Goal: Task Accomplishment & Management: Manage account settings

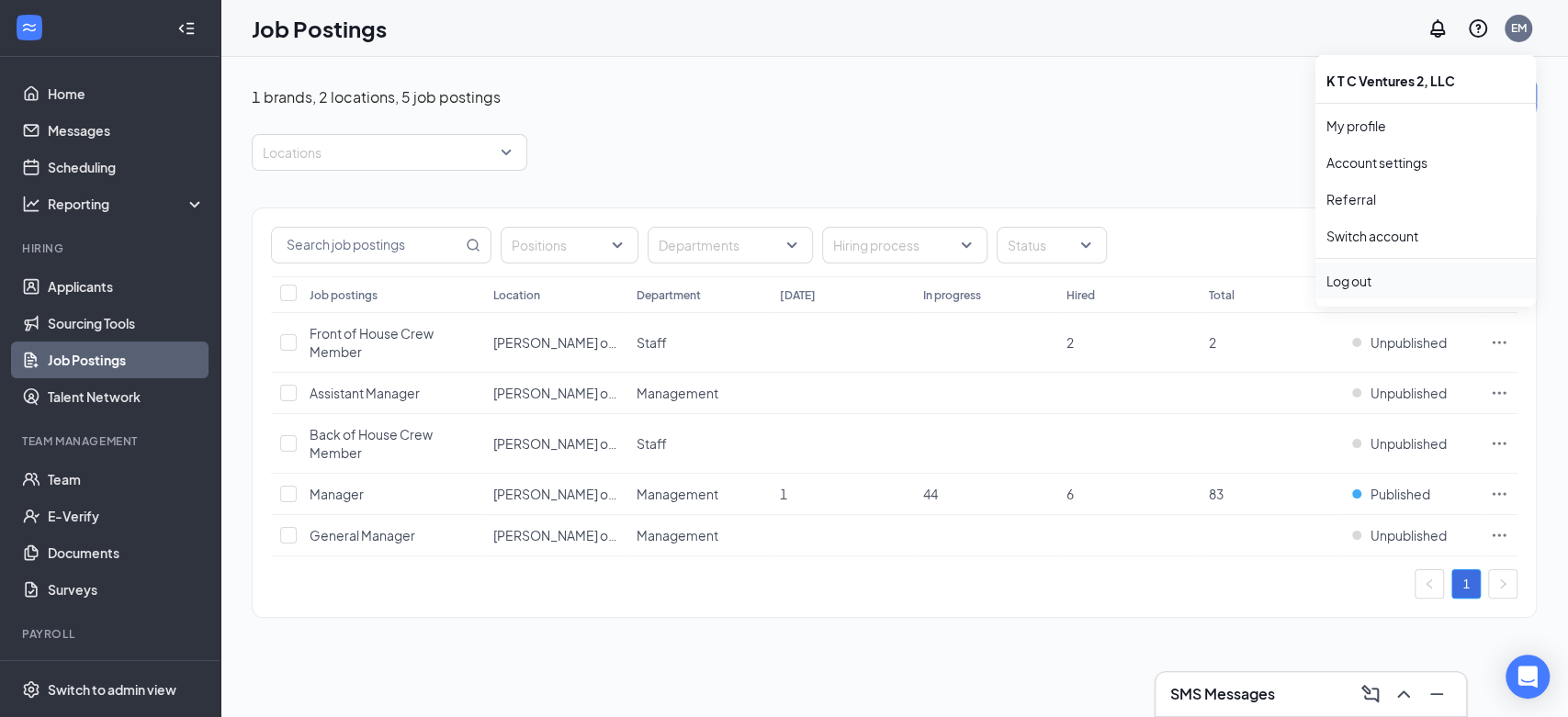
click at [1373, 270] on li "Log out" at bounding box center [1426, 281] width 221 height 37
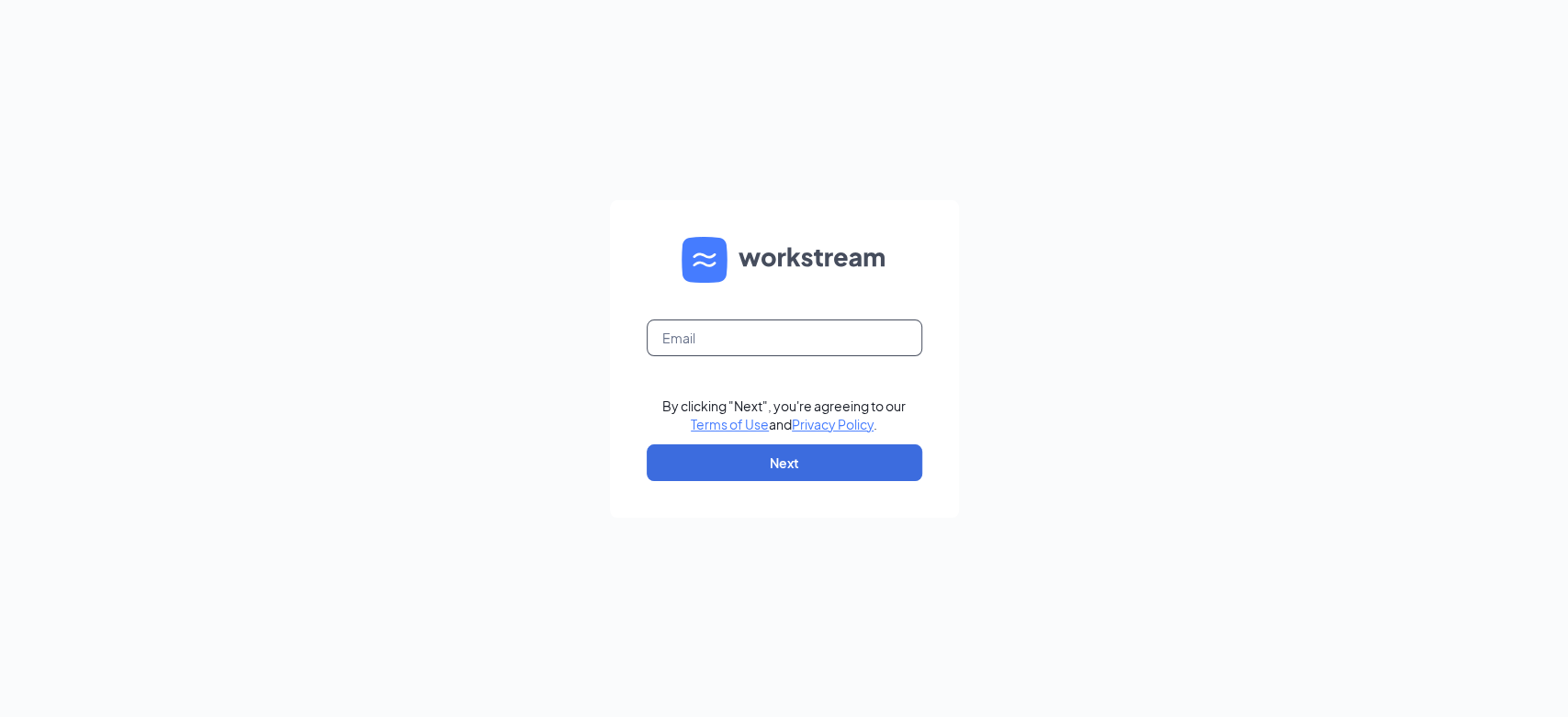
click at [740, 340] on input "text" at bounding box center [784, 337] width 276 height 37
click at [860, 334] on input "culversdetroit@gmail.com" at bounding box center [784, 337] width 276 height 37
type input "culverswashingtontwp@gmail.com"
click at [845, 466] on button "Next" at bounding box center [784, 462] width 276 height 37
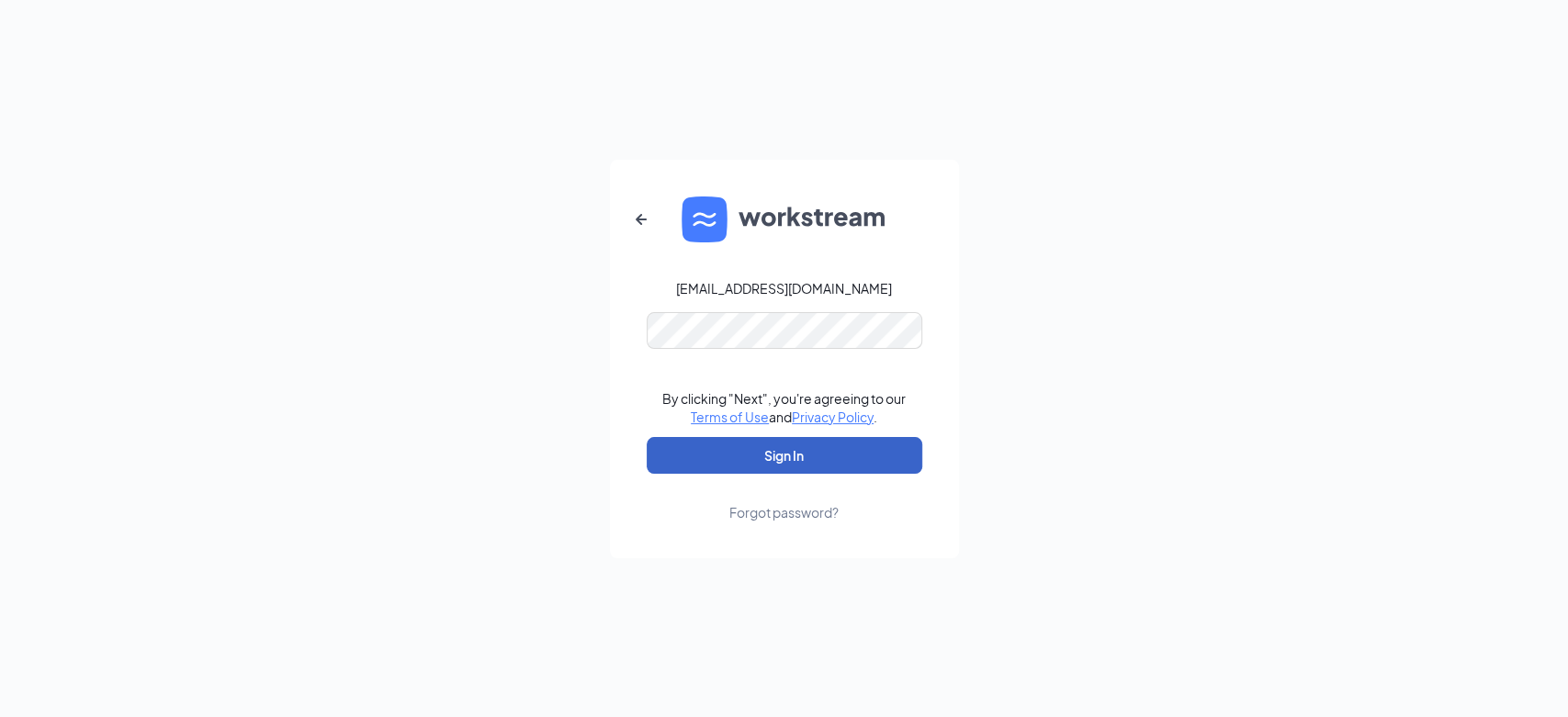
click at [808, 458] on button "Sign In" at bounding box center [784, 455] width 276 height 37
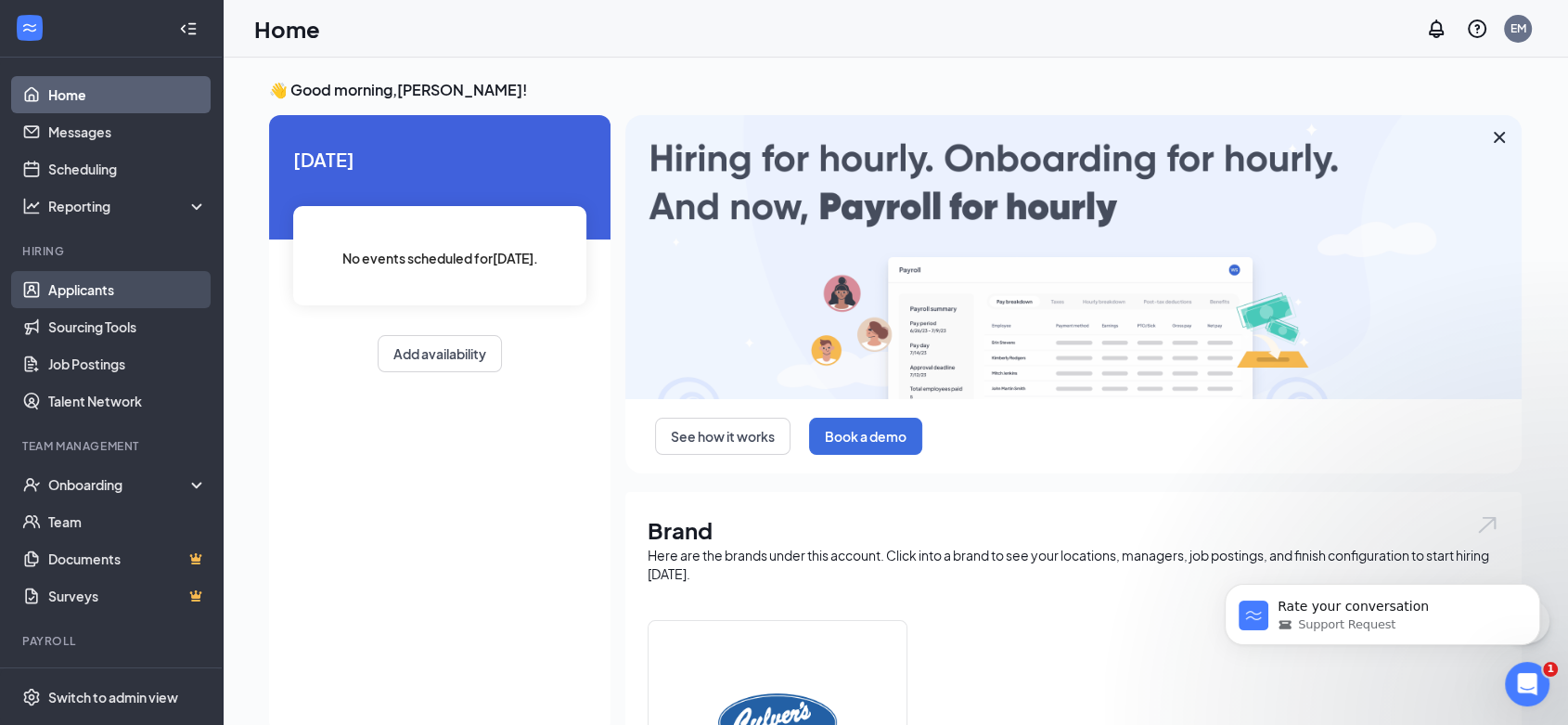
click at [83, 288] on link "Applicants" at bounding box center [127, 289] width 159 height 37
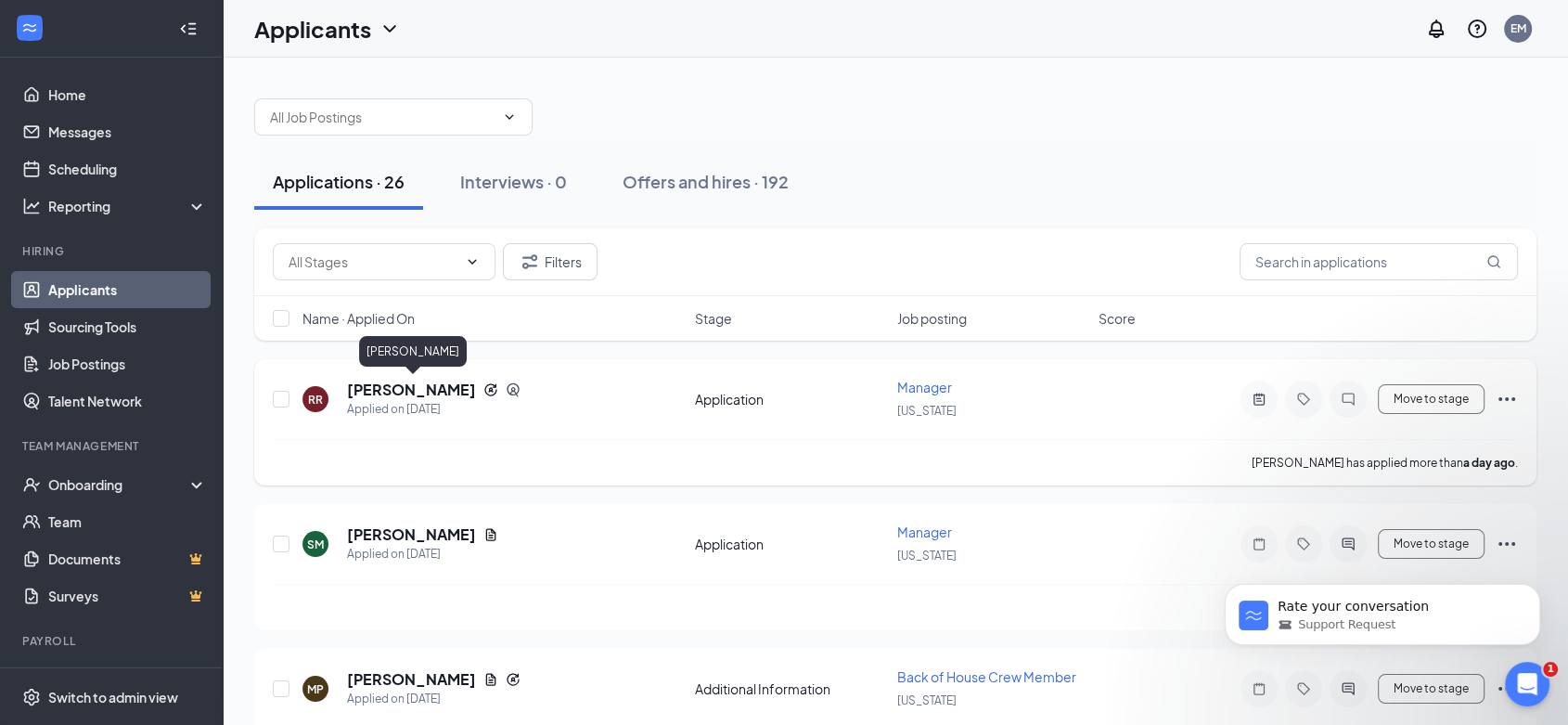
click at [429, 391] on h5 "RYAN RITTERSDORF" at bounding box center [411, 390] width 129 height 20
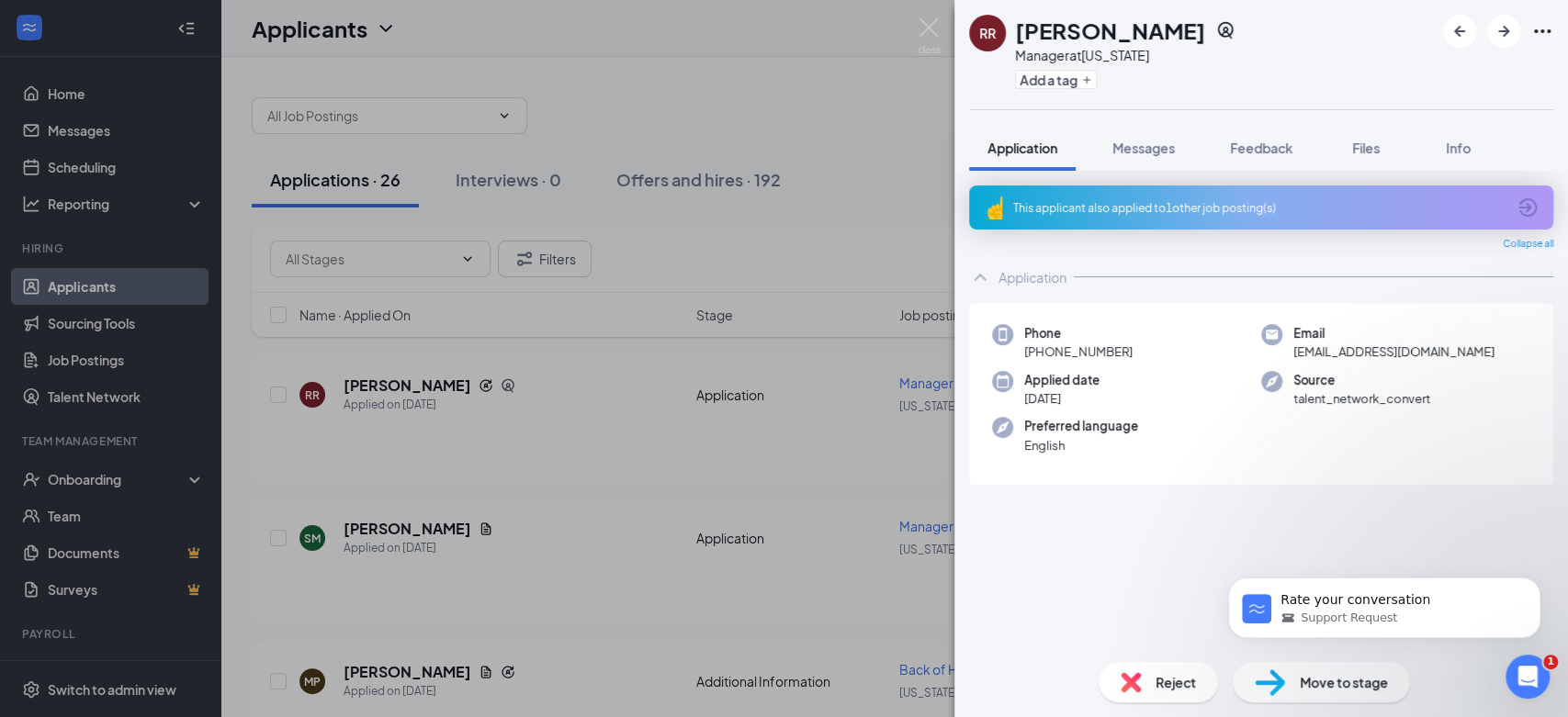
click at [1339, 677] on span "Move to stage" at bounding box center [1343, 682] width 88 height 20
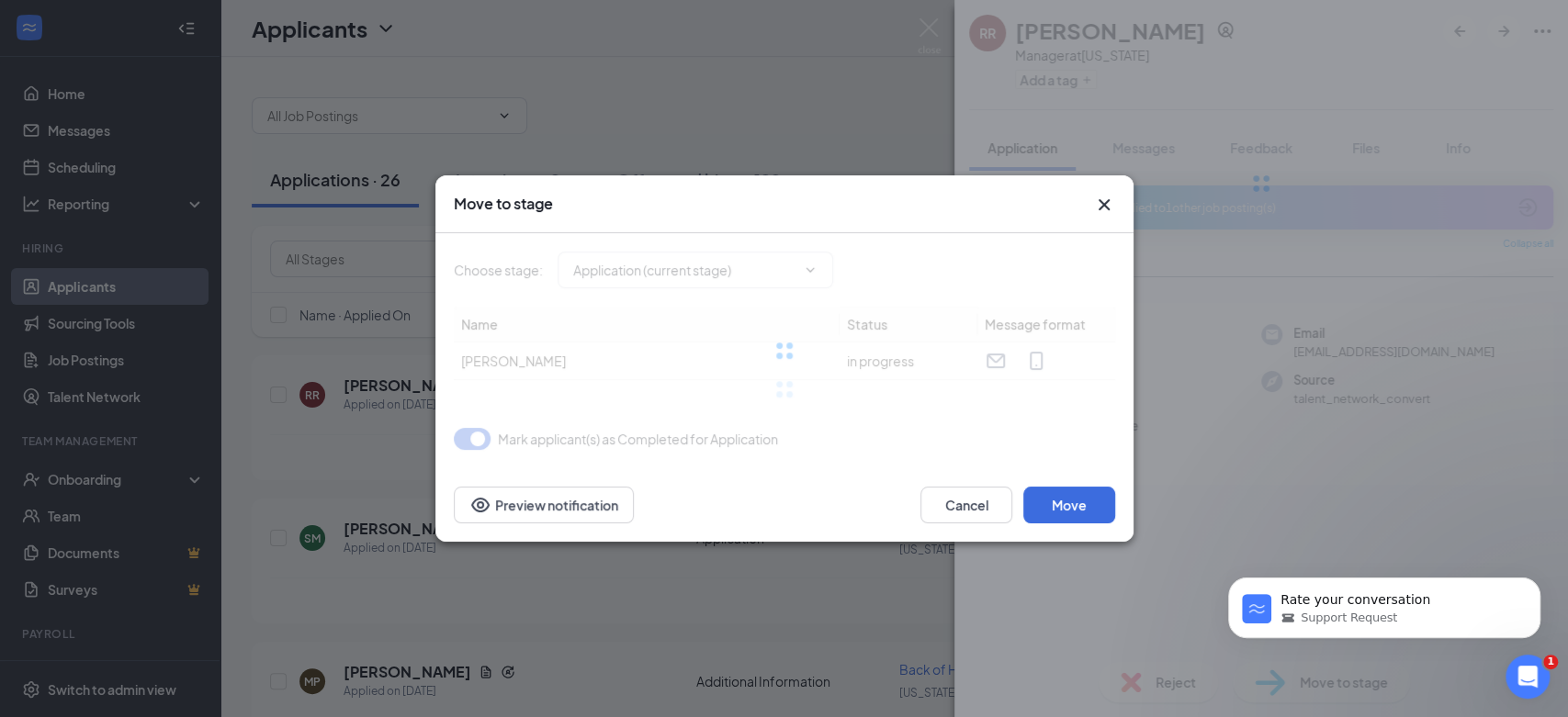
type input "Background check (next stage)"
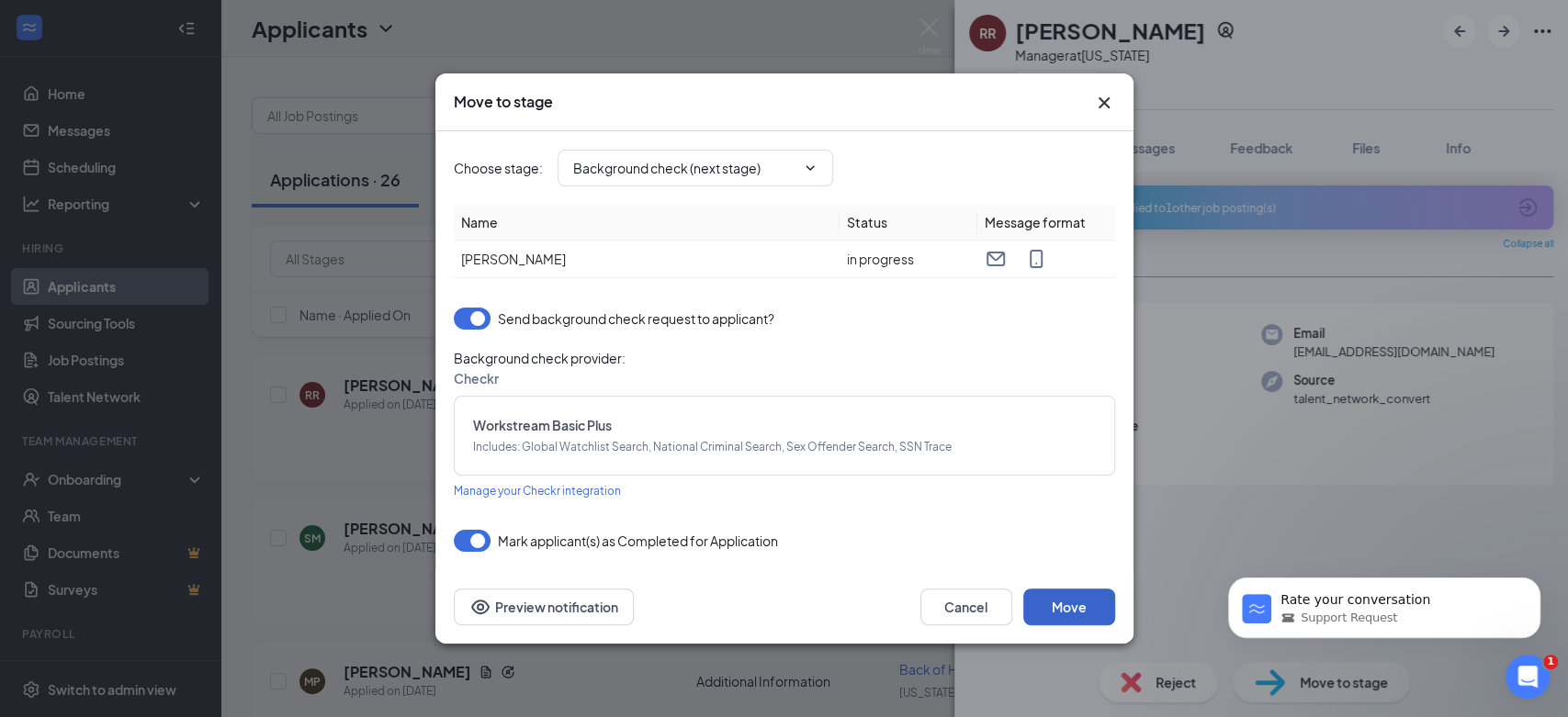
click at [1063, 602] on button "Move" at bounding box center [1069, 606] width 92 height 37
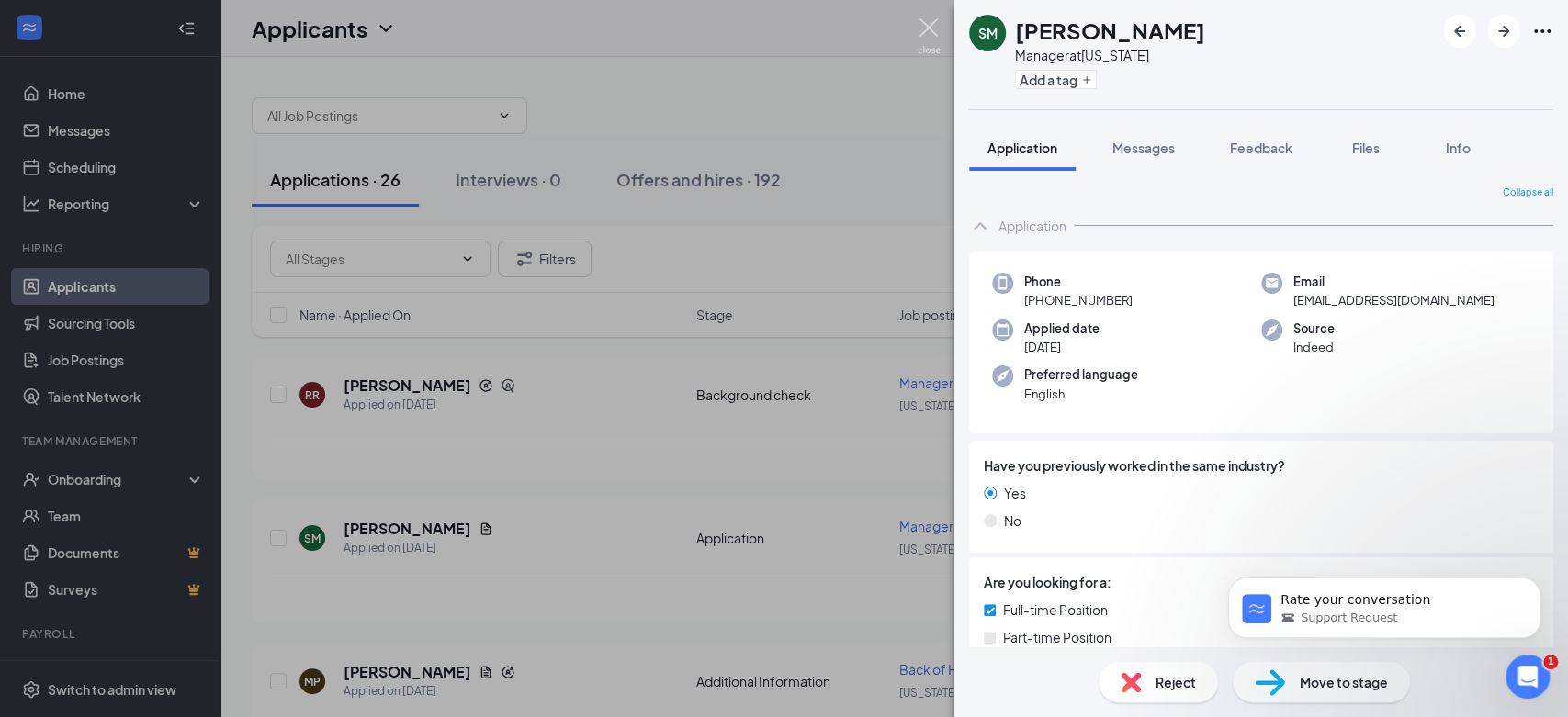
click at [931, 21] on img at bounding box center [929, 37] width 23 height 36
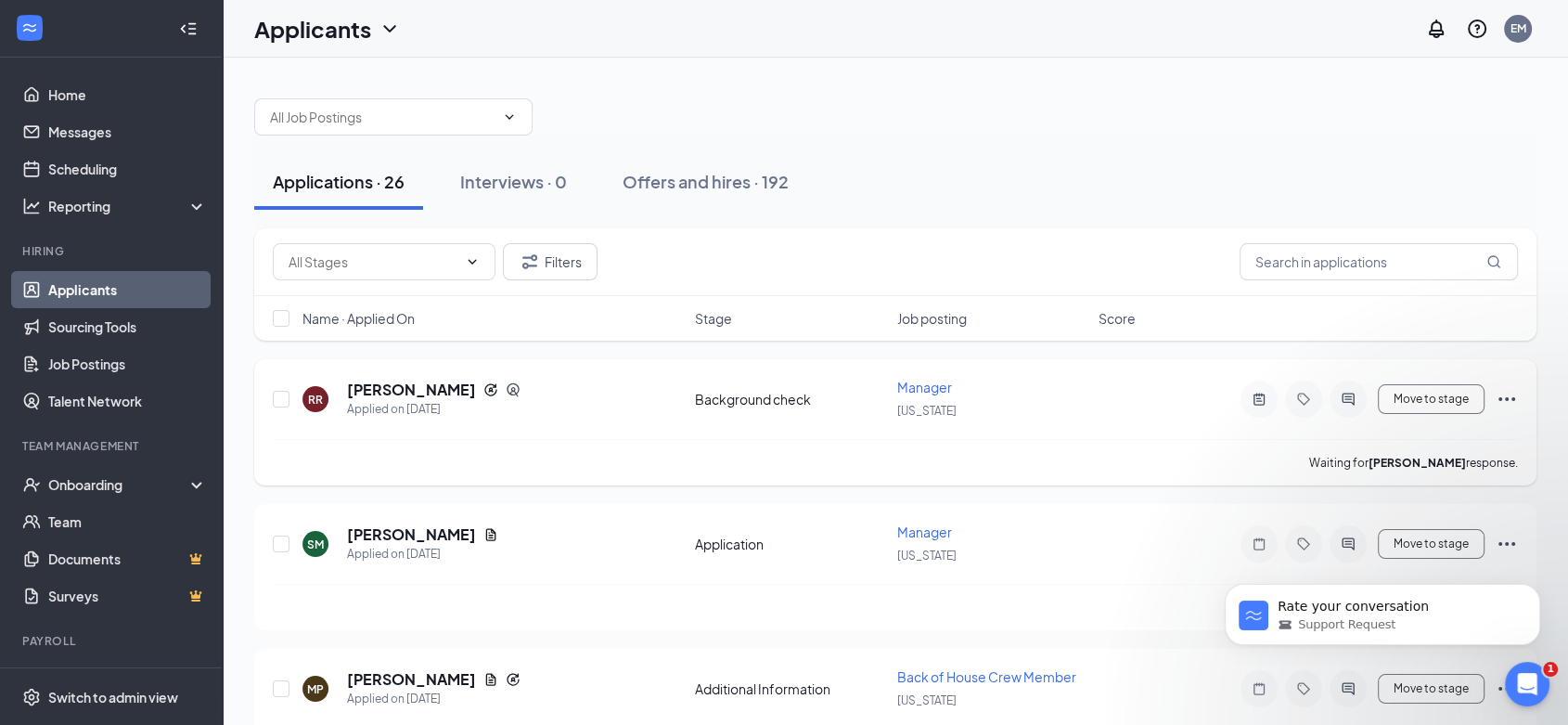
click at [1507, 399] on icon "Ellipses" at bounding box center [1507, 399] width 22 height 22
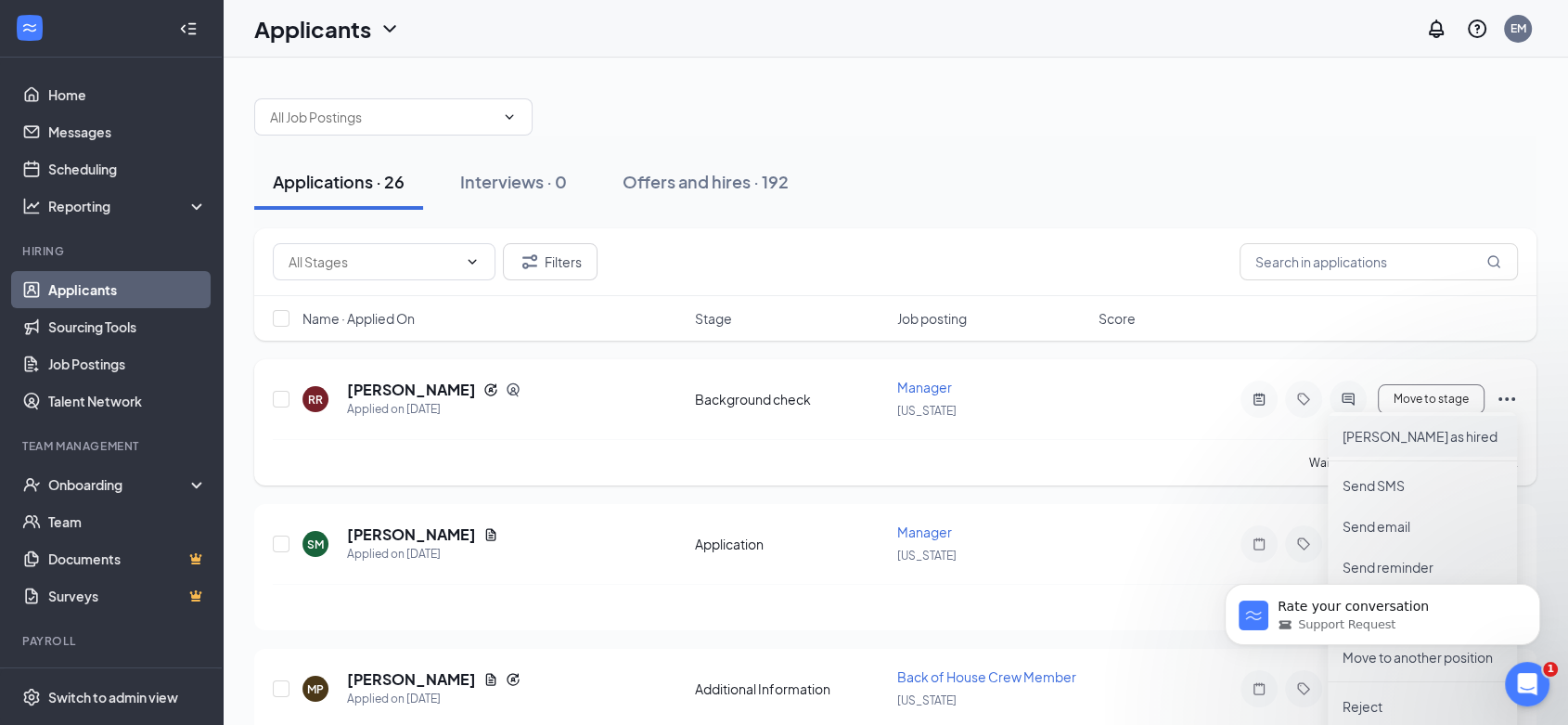
click at [1392, 439] on p "Mark as hired" at bounding box center [1423, 436] width 160 height 19
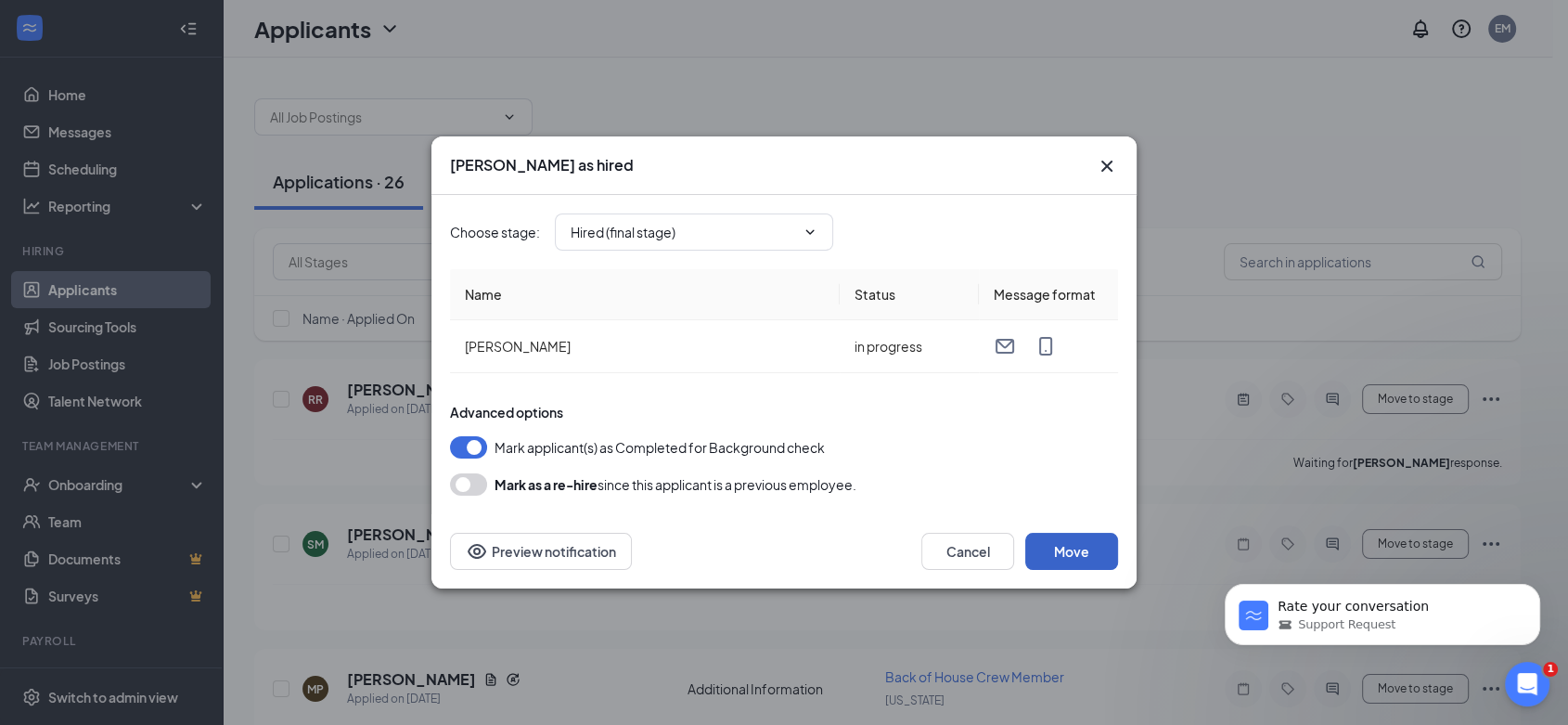
click at [1051, 553] on button "Move" at bounding box center [1071, 551] width 93 height 37
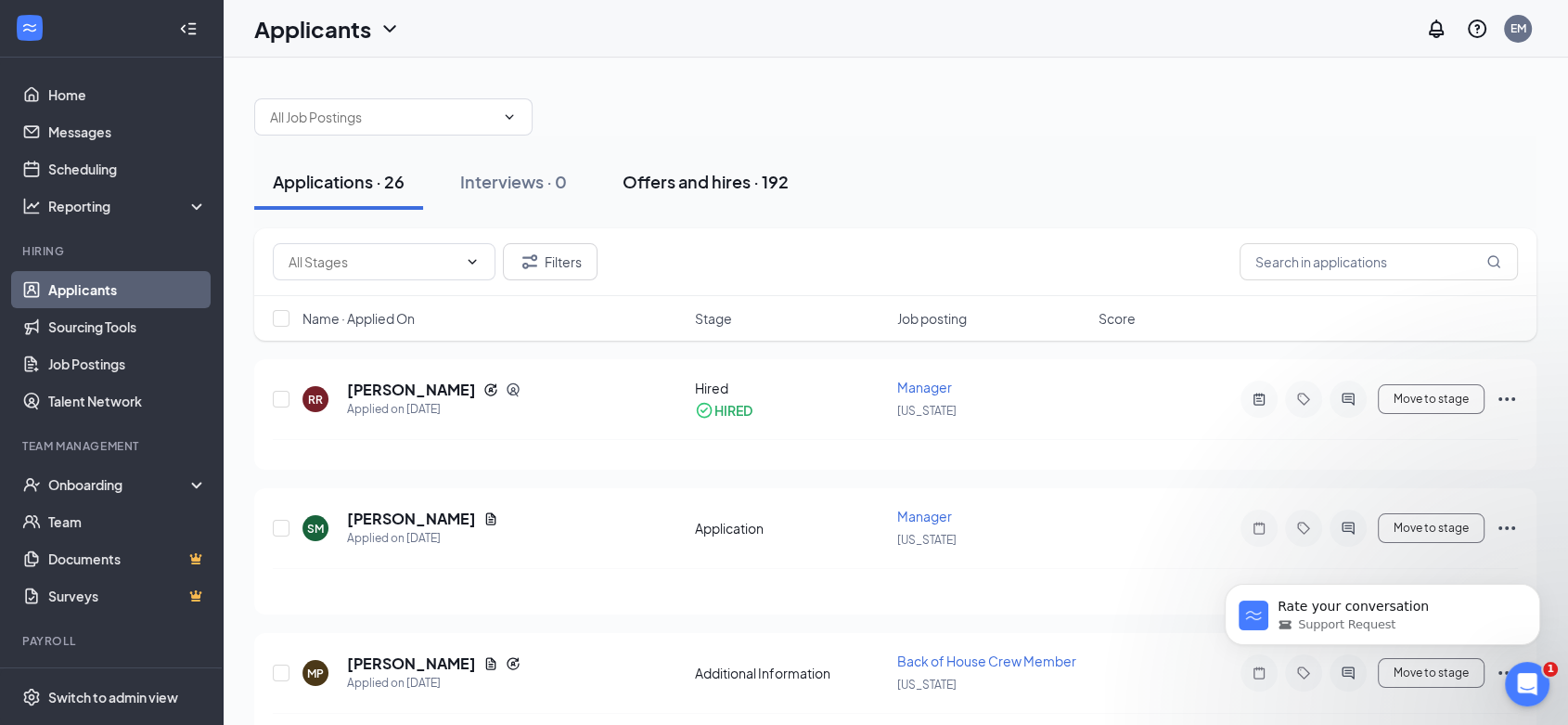
click at [701, 181] on div "Offers and hires · 192" at bounding box center [706, 181] width 166 height 23
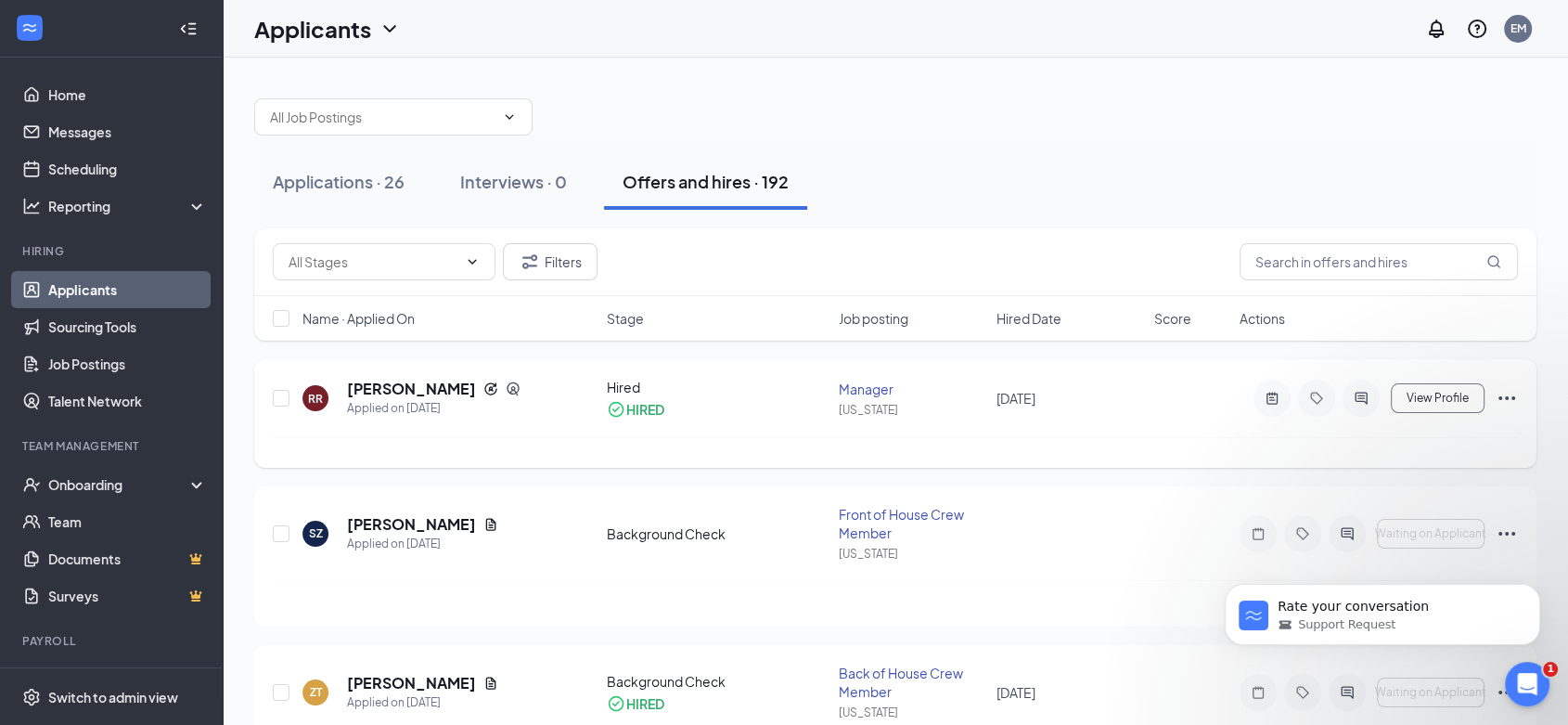
click at [1506, 397] on icon "Ellipses" at bounding box center [1507, 399] width 17 height 4
click at [46, 477] on div "Onboarding" at bounding box center [111, 484] width 223 height 37
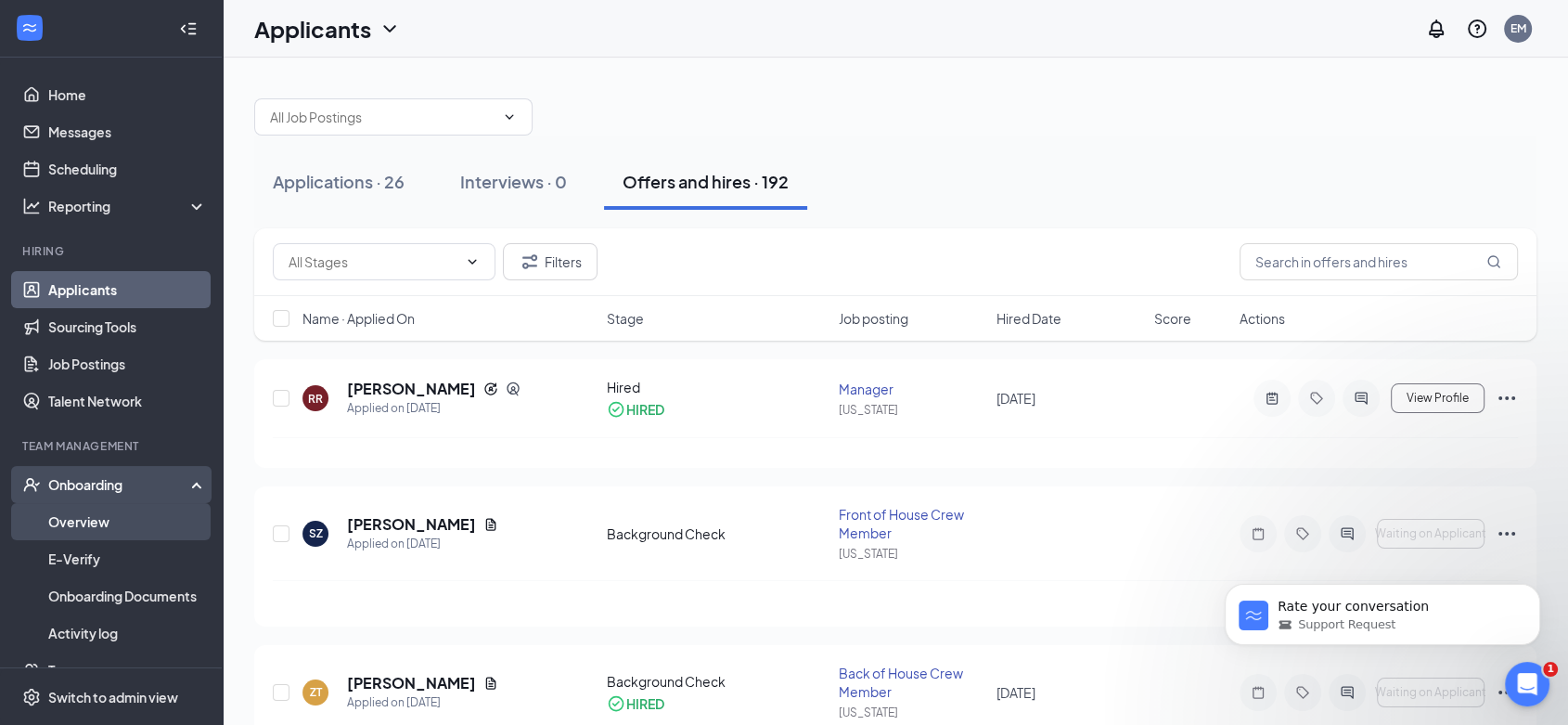
drag, startPoint x: 61, startPoint y: 527, endPoint x: 100, endPoint y: 505, distance: 44.8
click at [61, 527] on link "Overview" at bounding box center [127, 521] width 159 height 37
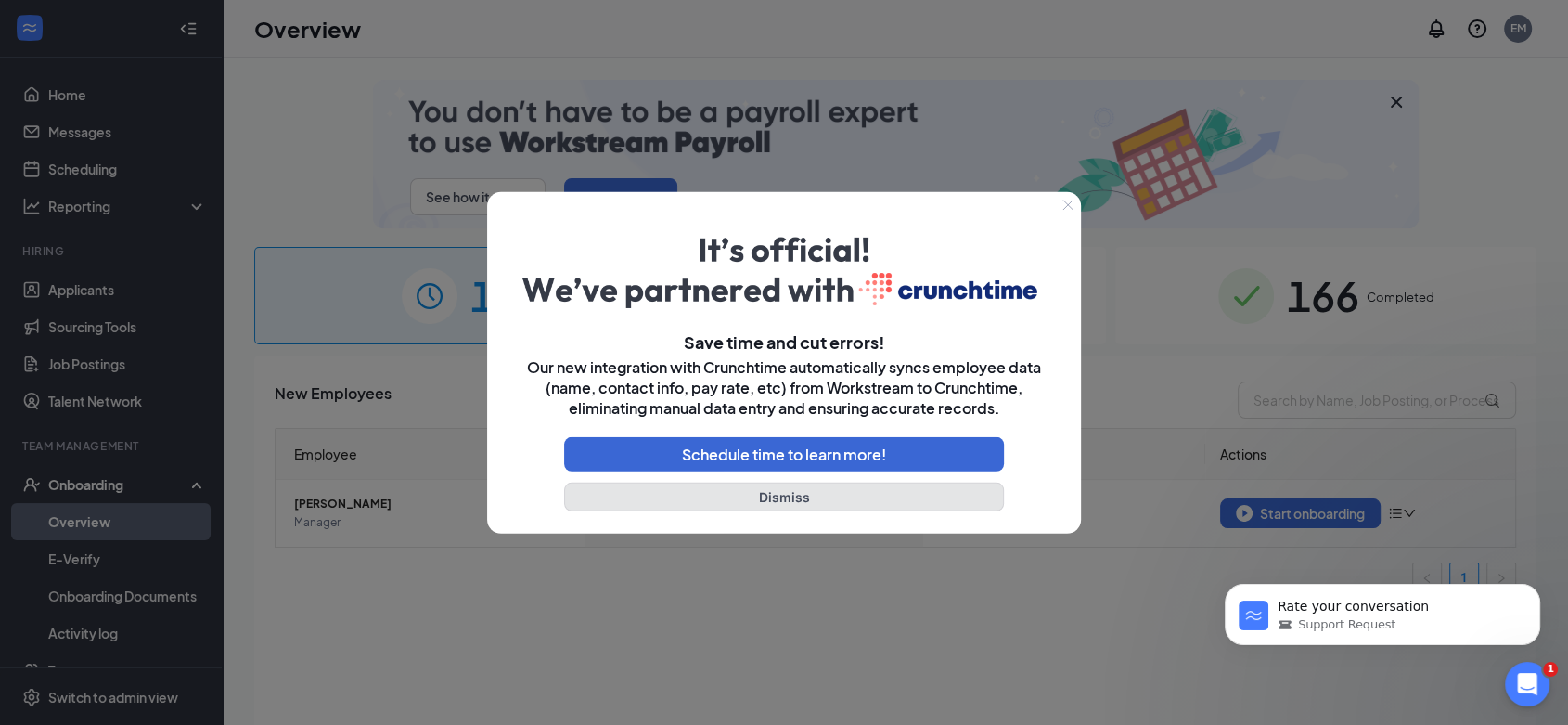
click at [775, 499] on button "Dismiss" at bounding box center [784, 497] width 440 height 29
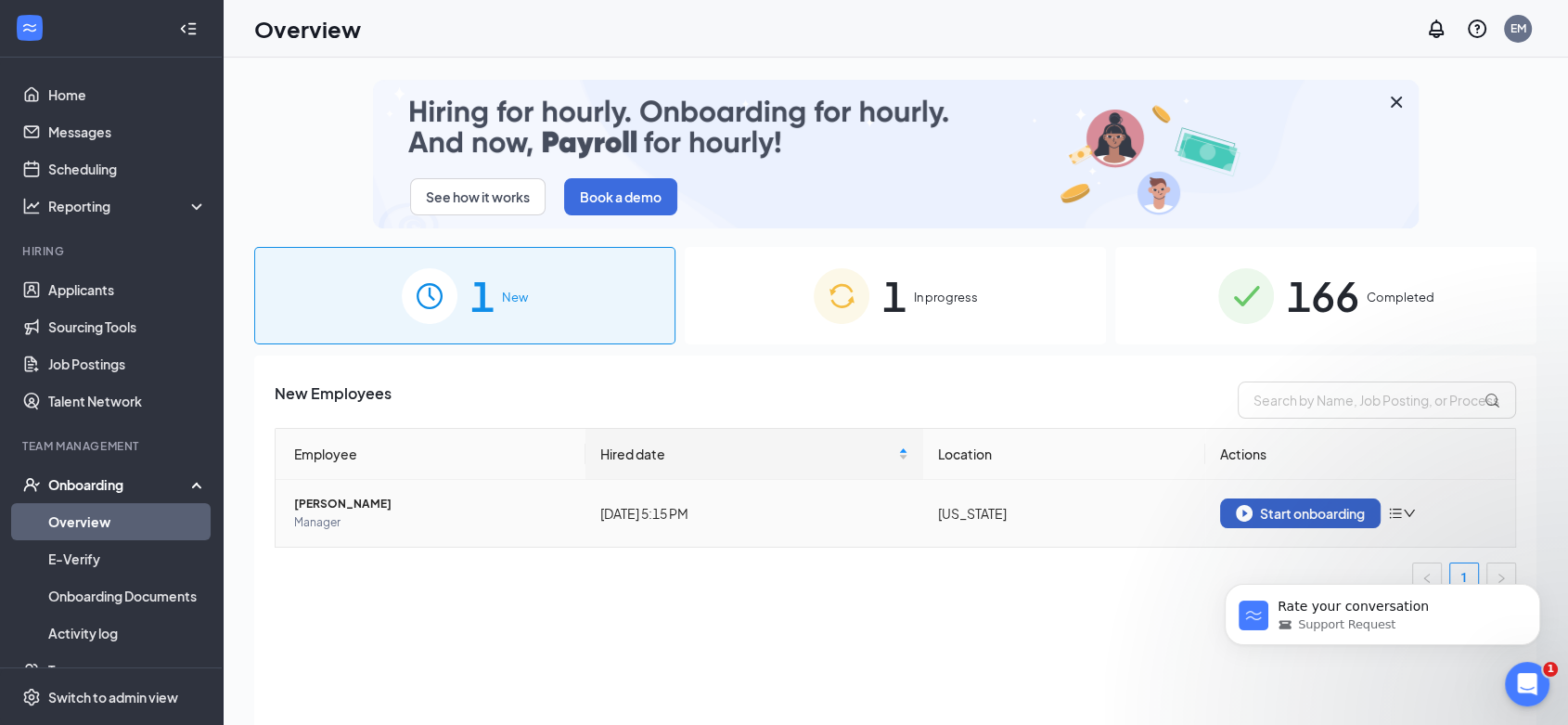
click at [1320, 510] on div "Start onboarding" at bounding box center [1300, 513] width 129 height 17
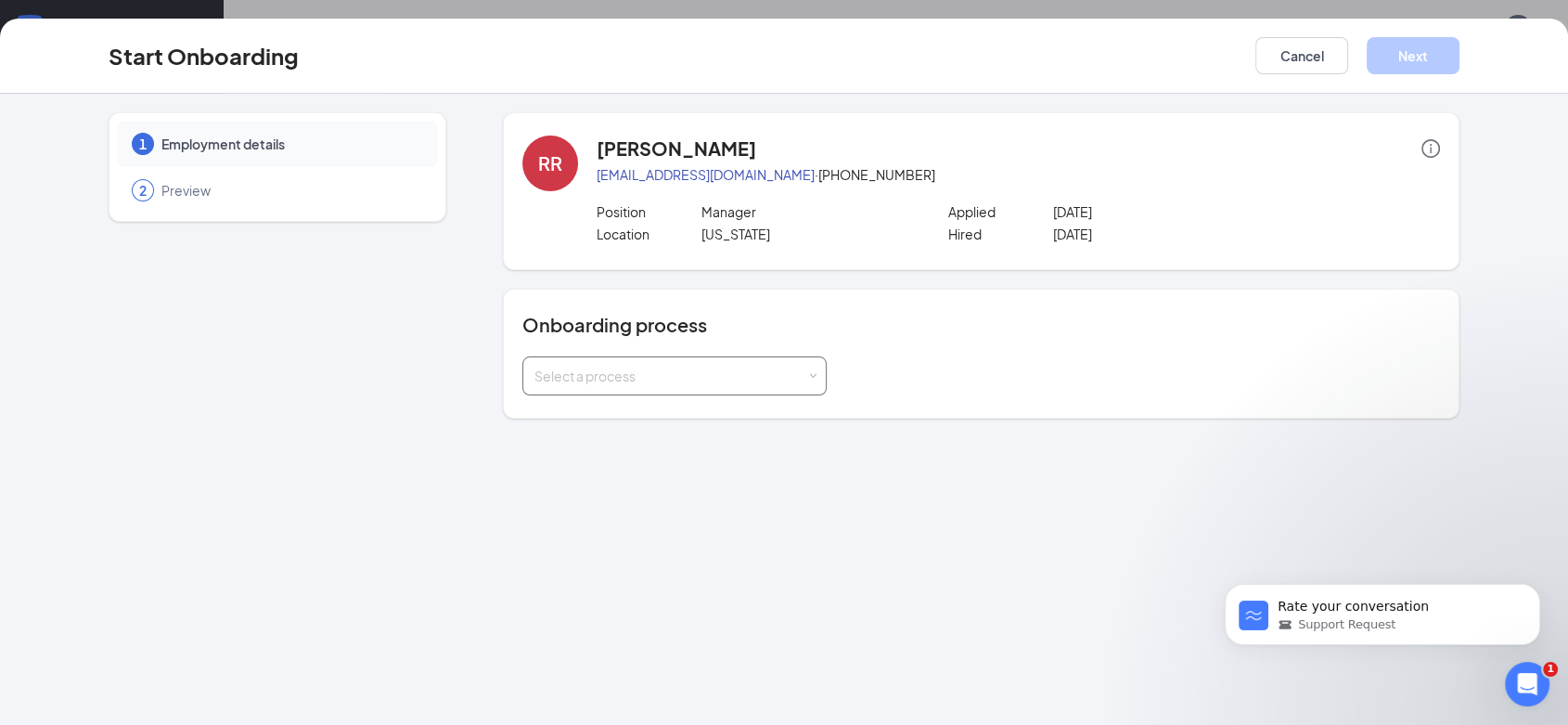
click at [799, 358] on div "Select a process" at bounding box center [675, 376] width 280 height 37
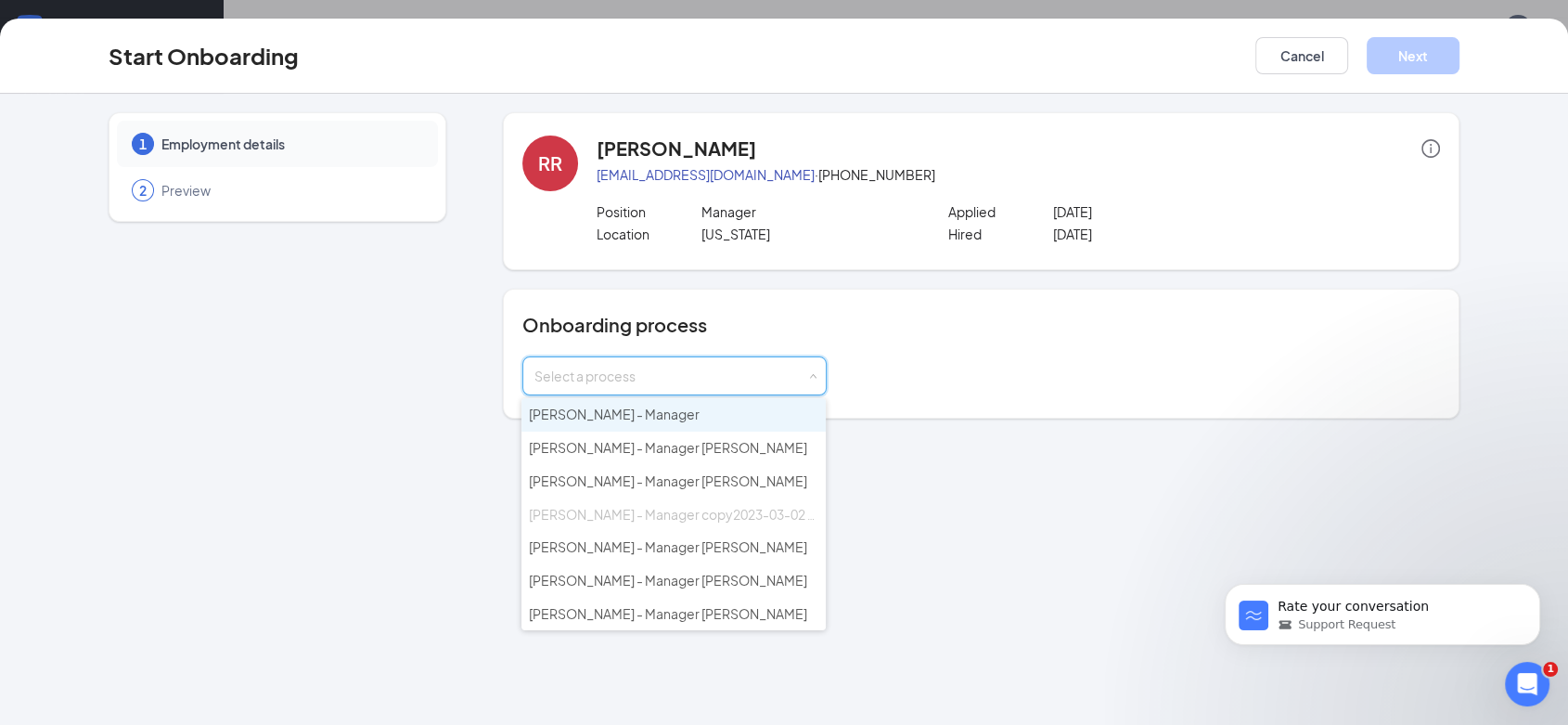
click at [581, 418] on span "Culver's - Manager" at bounding box center [614, 414] width 171 height 17
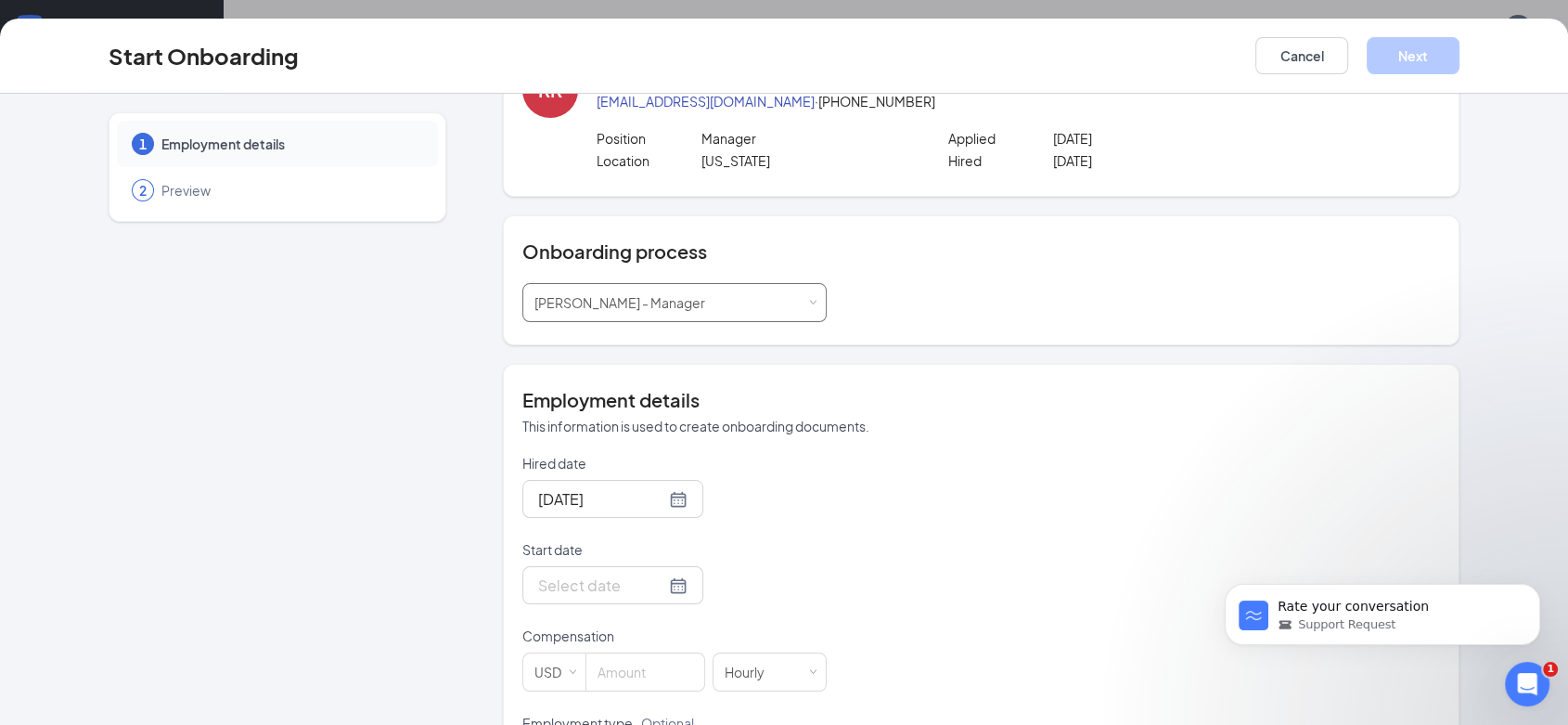
scroll to position [167, 0]
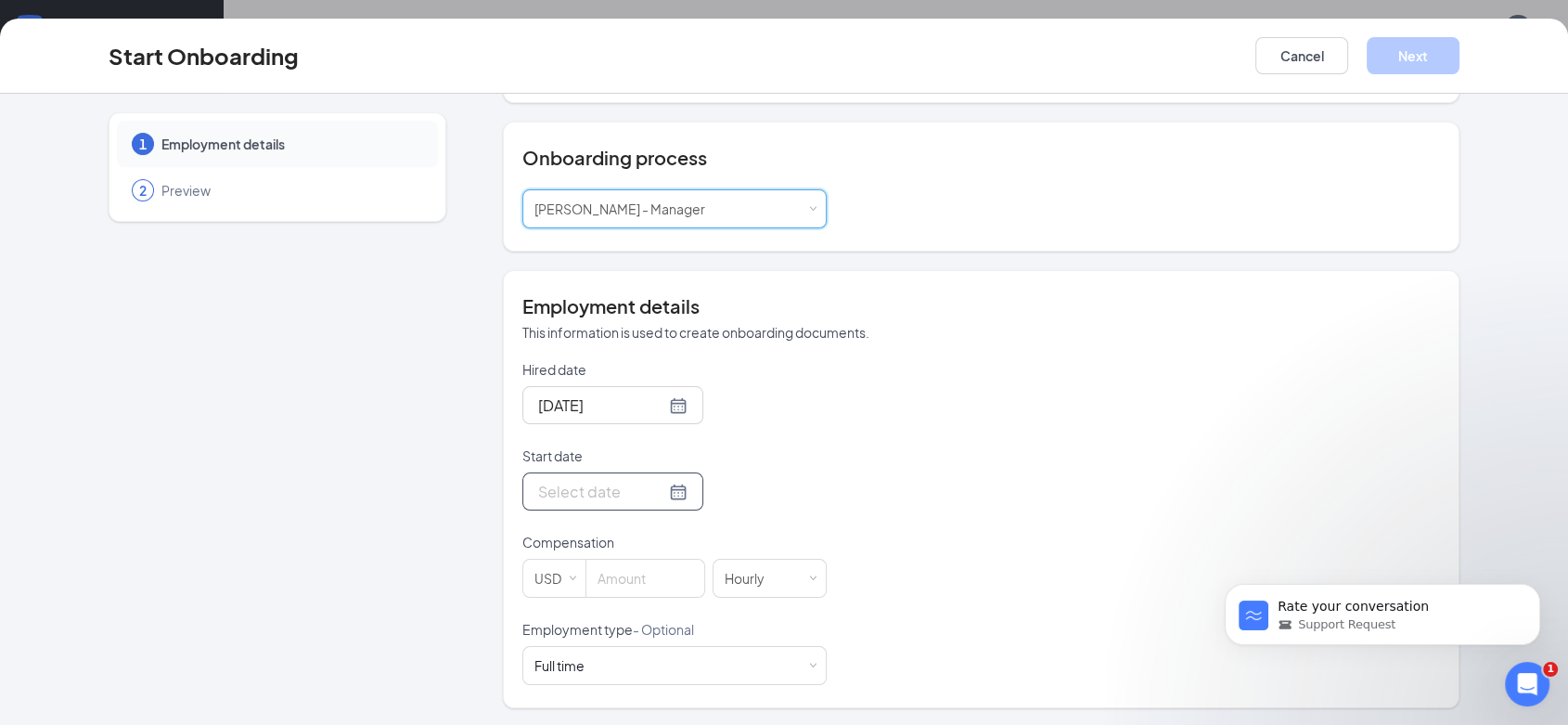
click at [582, 490] on input "Start date" at bounding box center [602, 491] width 127 height 23
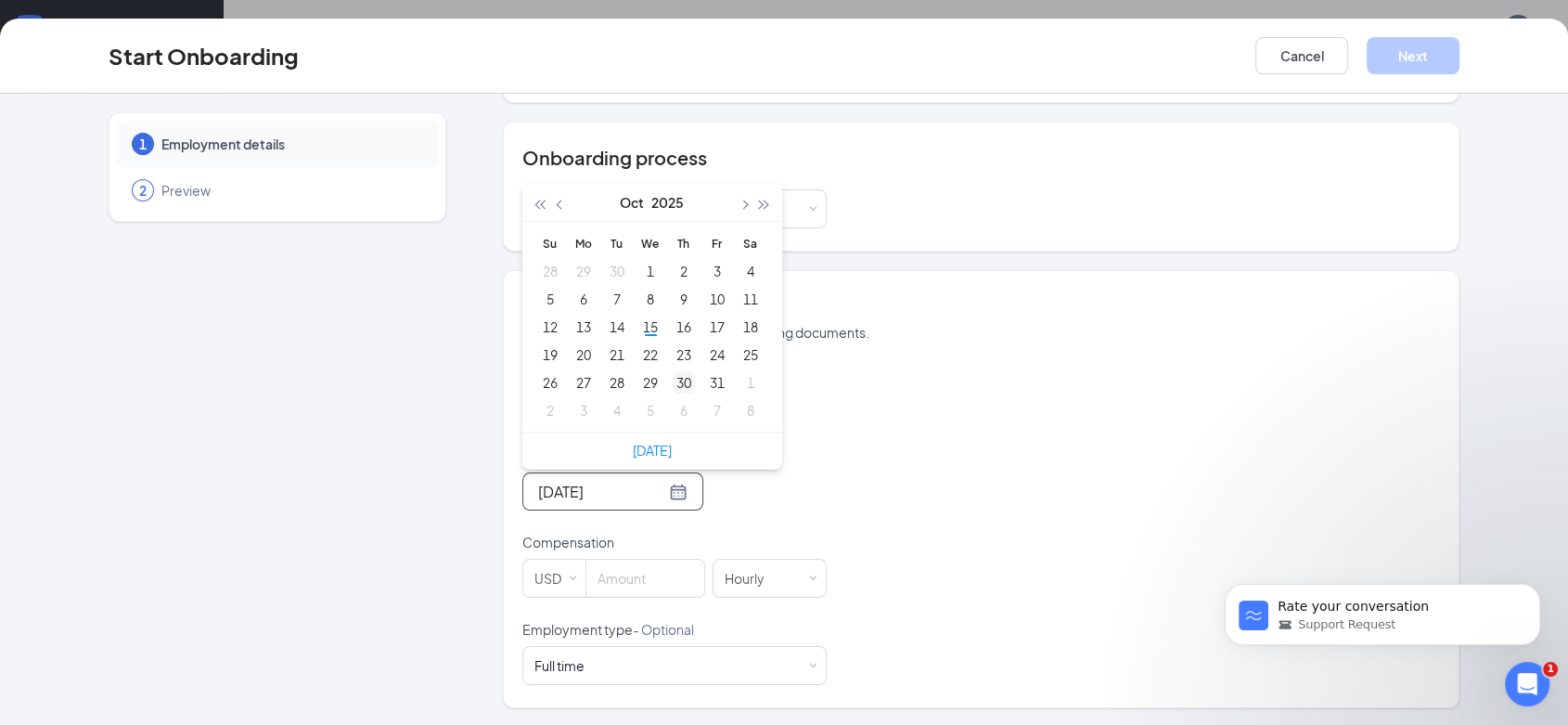
type input "Oct 30, 2025"
click at [681, 384] on div "30" at bounding box center [684, 382] width 22 height 22
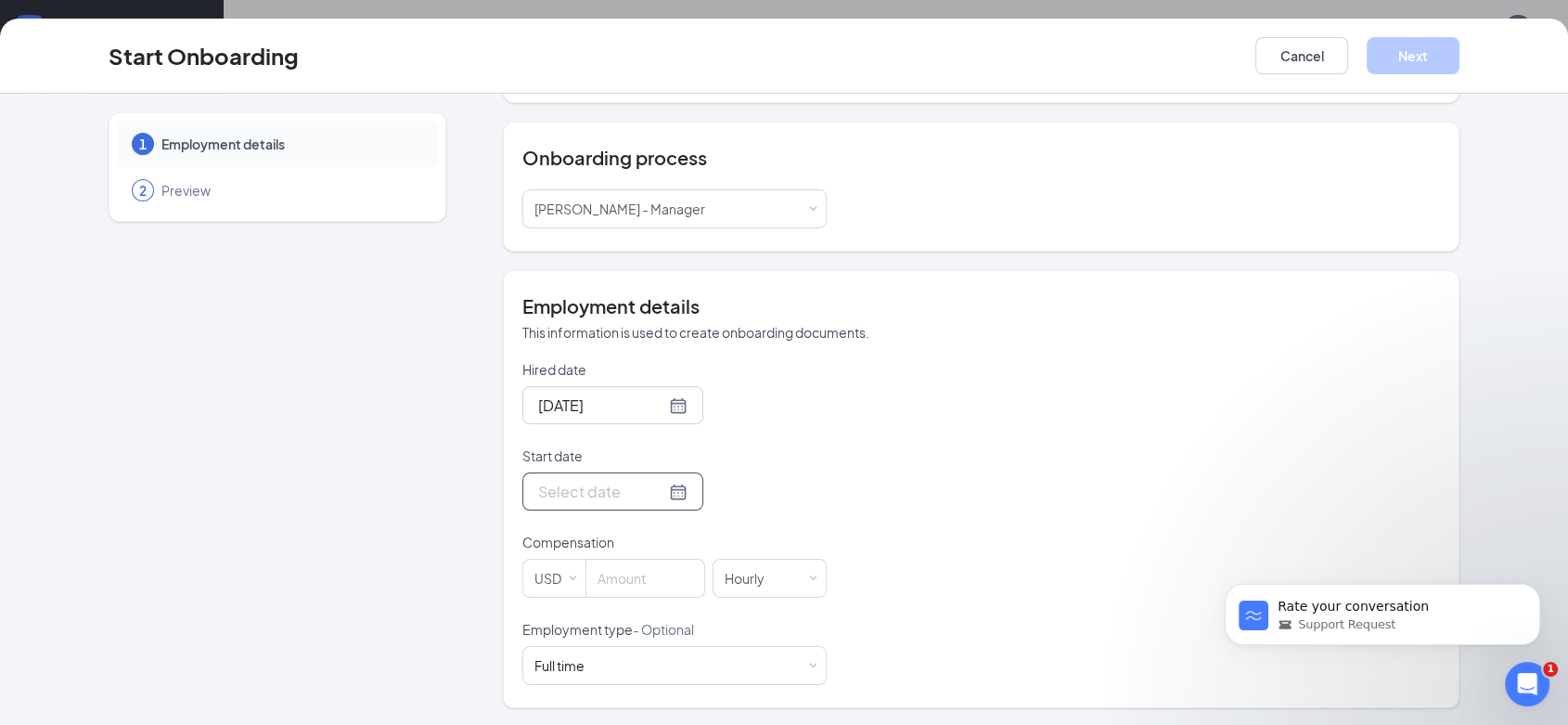
click at [652, 490] on div at bounding box center [614, 491] width 150 height 23
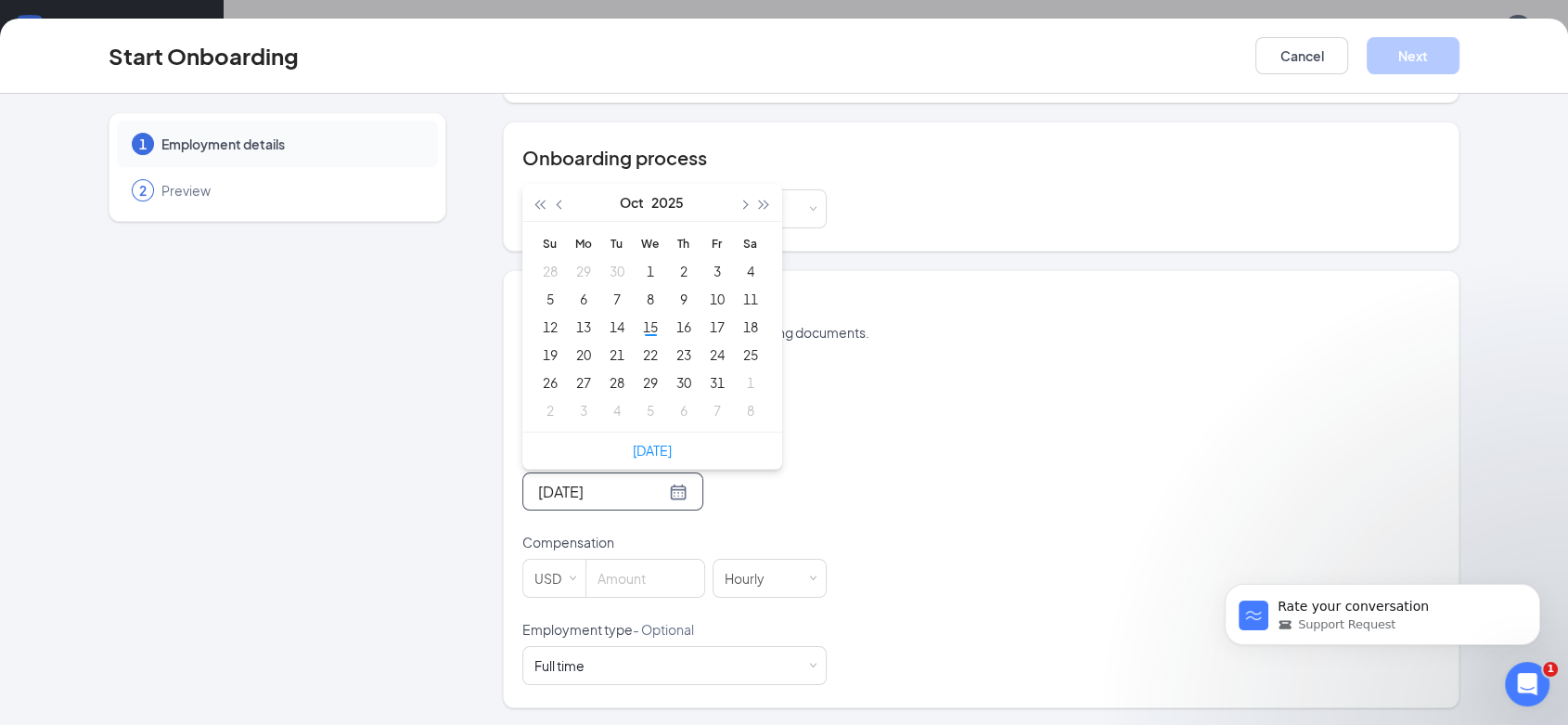
type input "Oct 2, 2025"
click at [737, 206] on button "button" at bounding box center [744, 202] width 20 height 37
type input "Nov 3, 2025"
click at [575, 295] on div "3" at bounding box center [584, 299] width 22 height 22
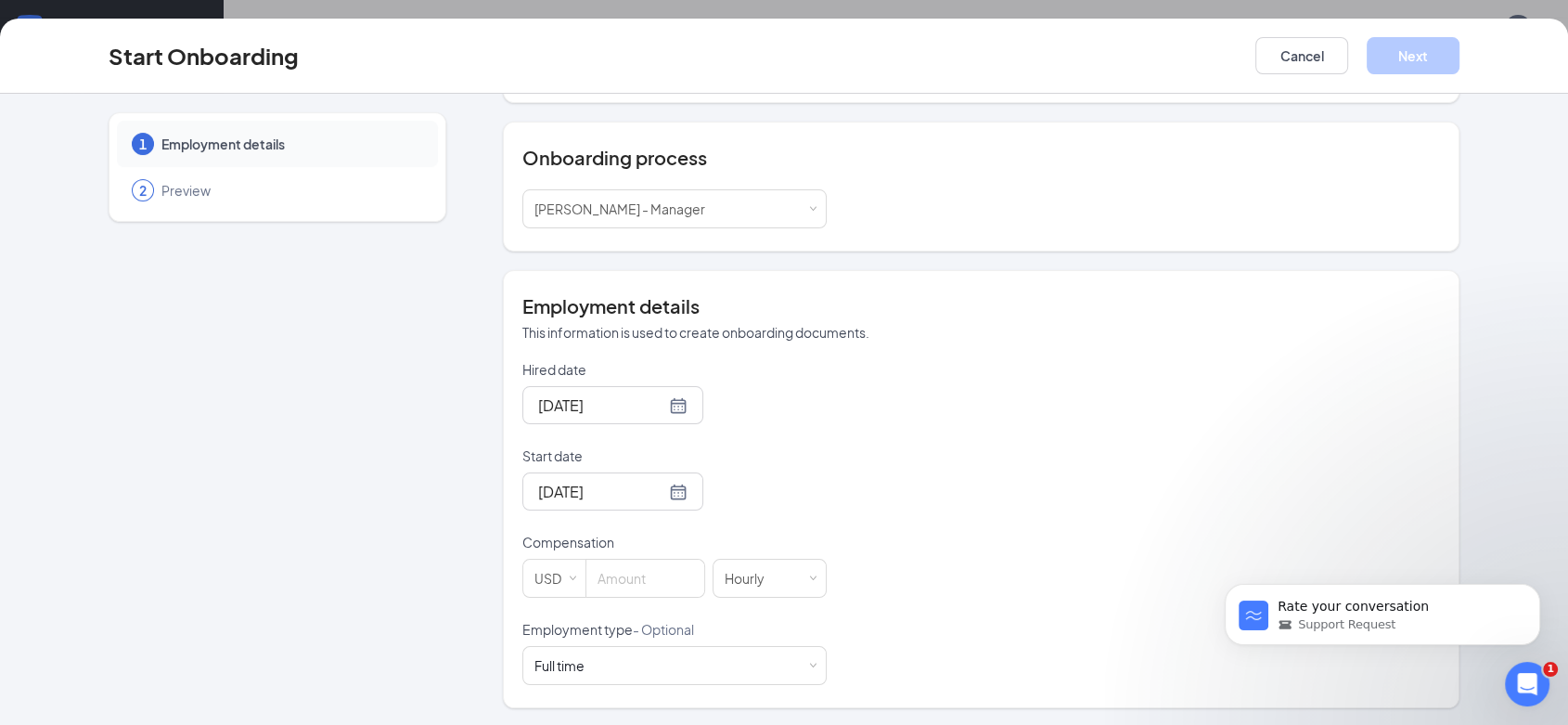
click at [945, 480] on div "Hired date Oct 15, 2025 Start date Nov 3, 2025 Nov 2025 Su Mo Tu We Th Fr Sa 26…" at bounding box center [981, 522] width 917 height 325
click at [651, 575] on input at bounding box center [646, 578] width 118 height 37
type input "18.5"
click at [991, 492] on div "Hired date Oct 15, 2025 Start date Nov 3, 2025 Nov 2025 Su Mo Tu We Th Fr Sa 26…" at bounding box center [981, 522] width 917 height 325
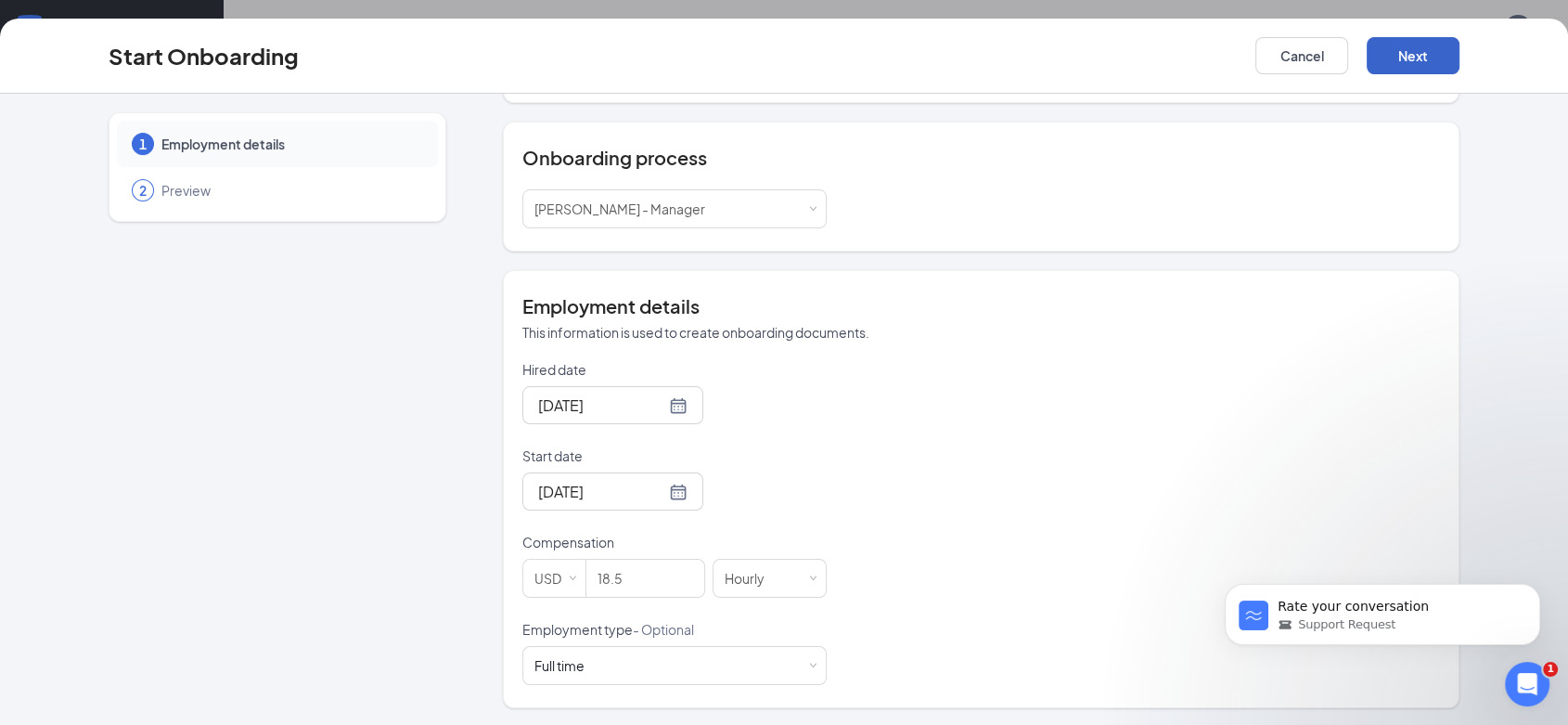
click at [1425, 58] on button "Next" at bounding box center [1413, 55] width 93 height 37
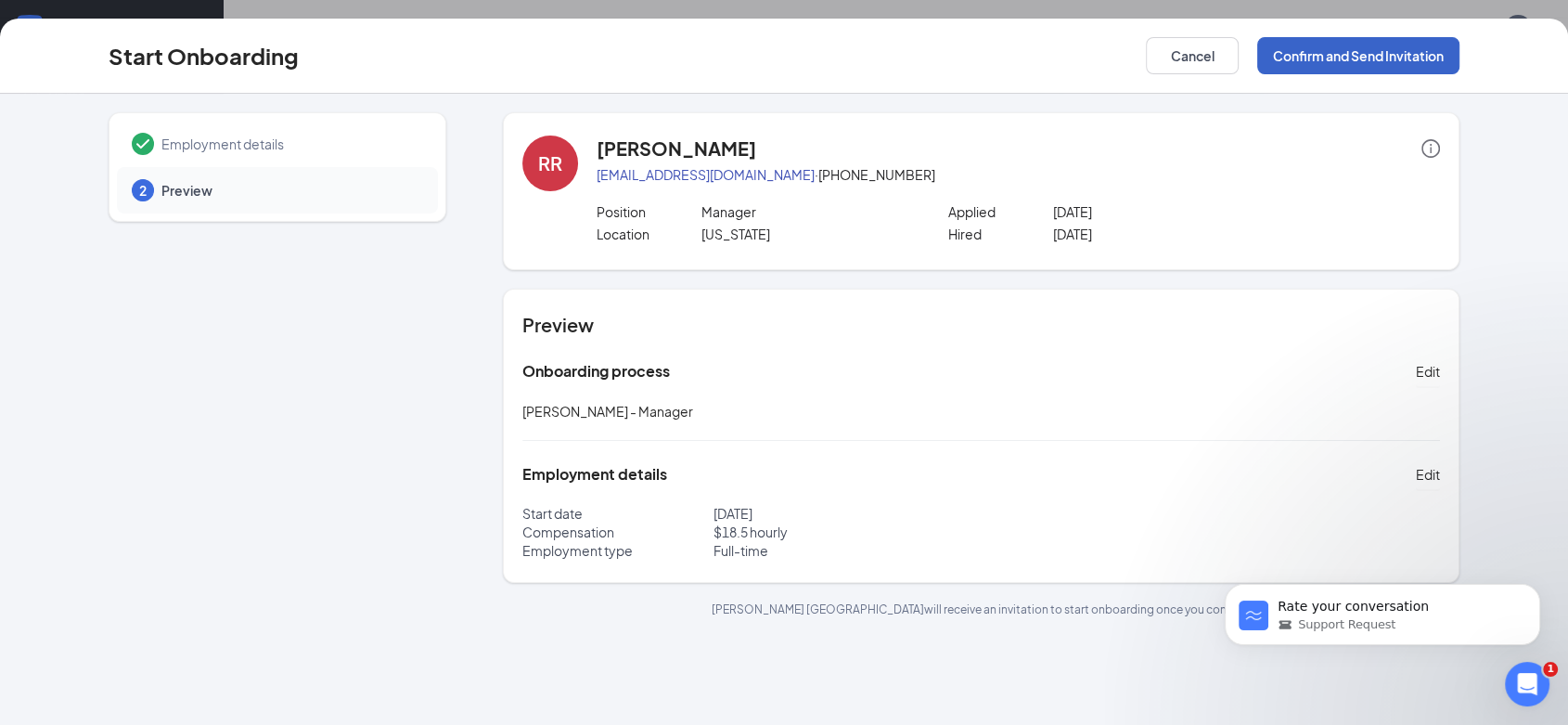
click at [1322, 50] on button "Confirm and Send Invitation" at bounding box center [1358, 55] width 202 height 37
